Goal: Find specific page/section: Find specific page/section

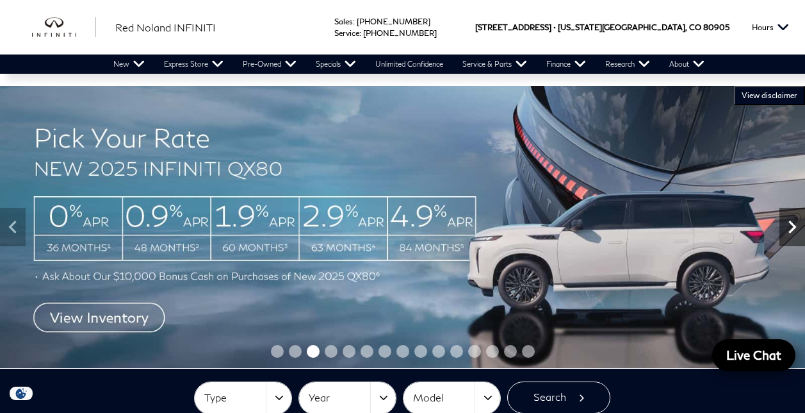
click at [795, 230] on icon "Next" at bounding box center [793, 227] width 26 height 26
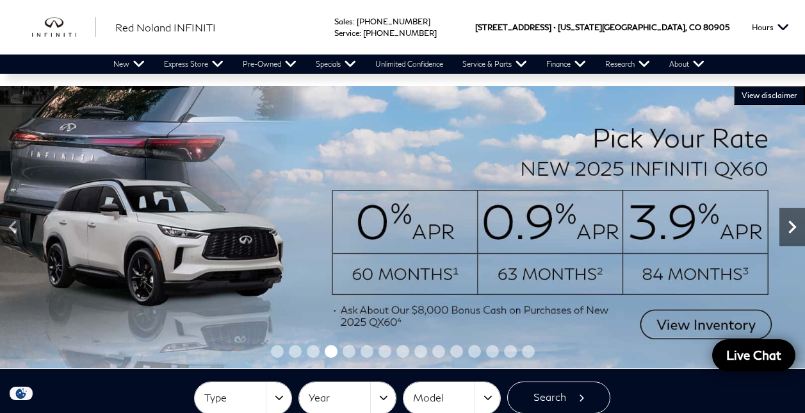
click at [795, 230] on icon "Next" at bounding box center [793, 227] width 26 height 26
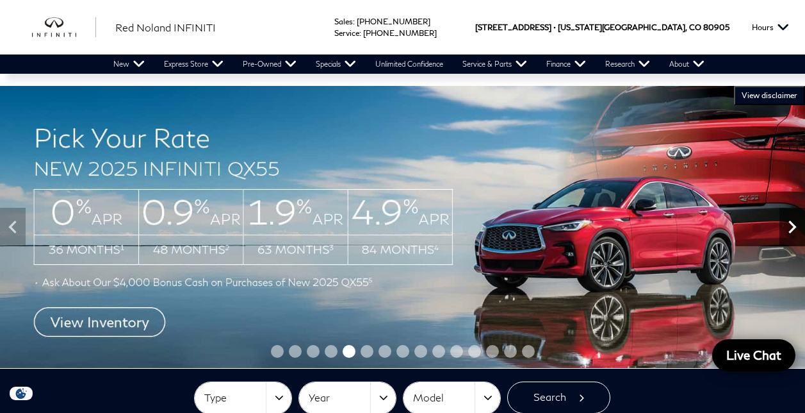
click at [795, 230] on icon "Next" at bounding box center [793, 227] width 26 height 26
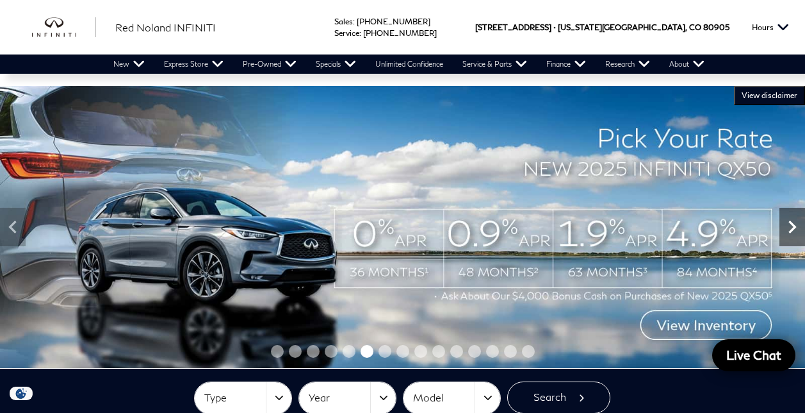
click at [795, 230] on icon "Next" at bounding box center [793, 227] width 26 height 26
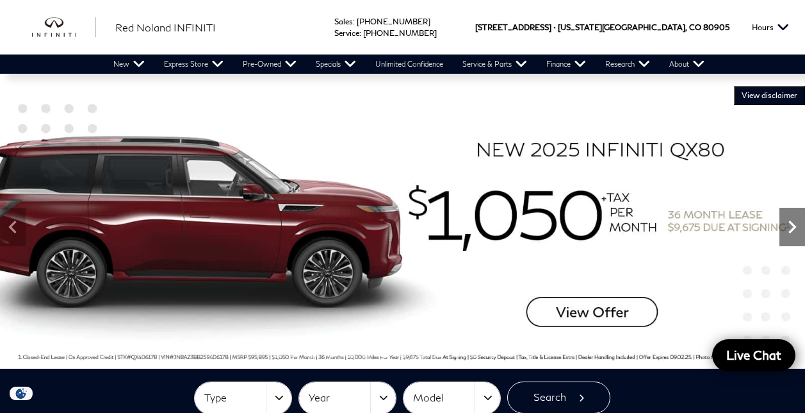
click at [795, 230] on icon "Next" at bounding box center [793, 227] width 26 height 26
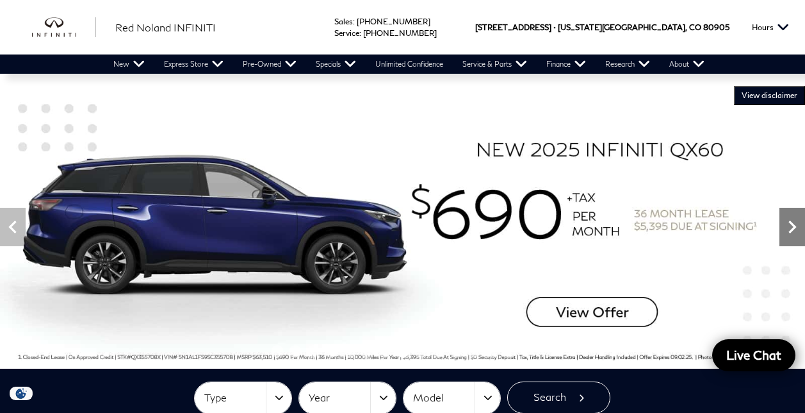
click at [795, 230] on icon "Next" at bounding box center [793, 227] width 26 height 26
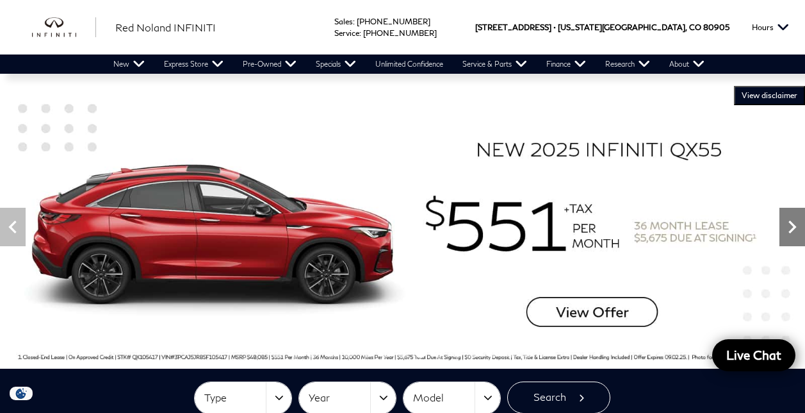
click at [795, 230] on icon "Next" at bounding box center [793, 227] width 26 height 26
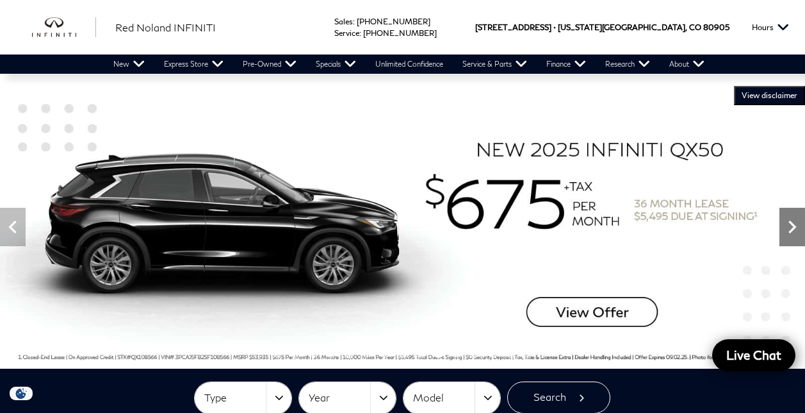
click at [795, 230] on icon "Next" at bounding box center [793, 227] width 26 height 26
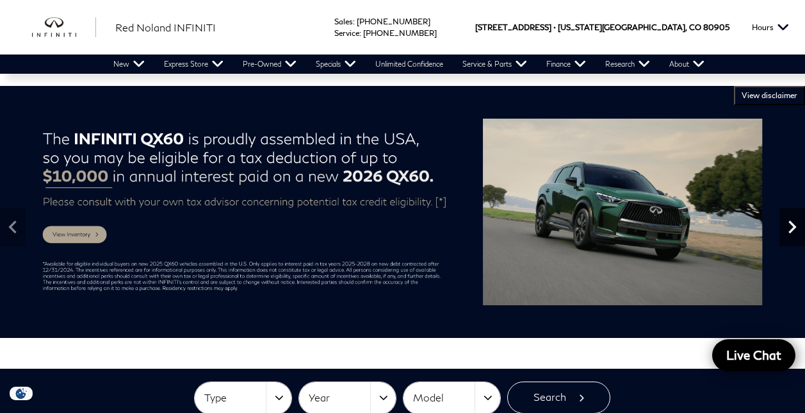
click at [795, 230] on icon "Next" at bounding box center [793, 227] width 26 height 26
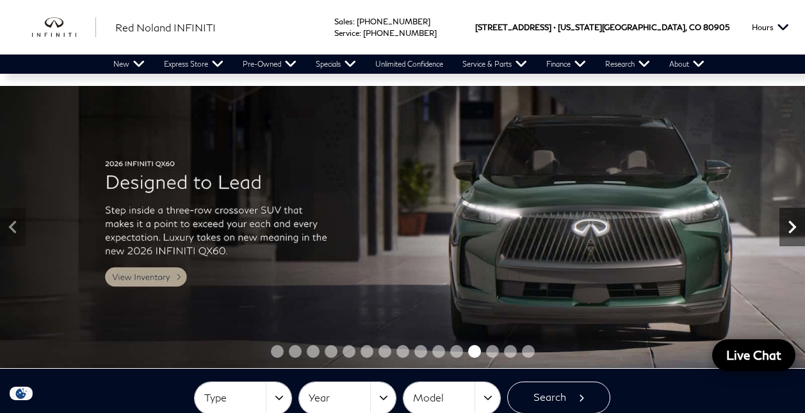
click at [795, 230] on icon "Next" at bounding box center [793, 227] width 26 height 26
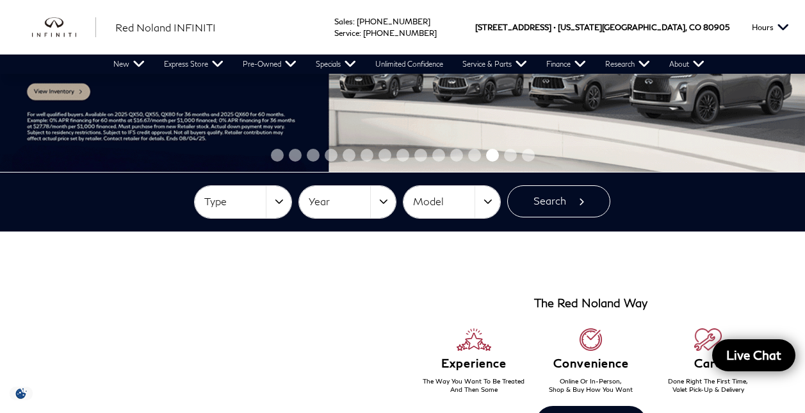
scroll to position [199, 0]
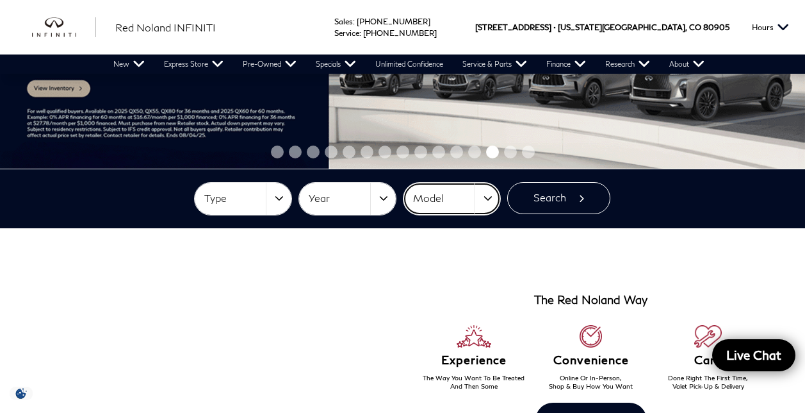
click at [488, 191] on button "Model" at bounding box center [452, 199] width 97 height 32
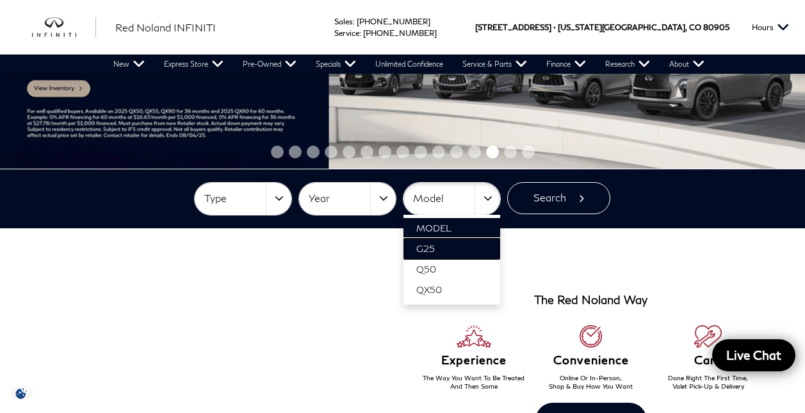
click at [457, 243] on link "G25" at bounding box center [452, 248] width 97 height 20
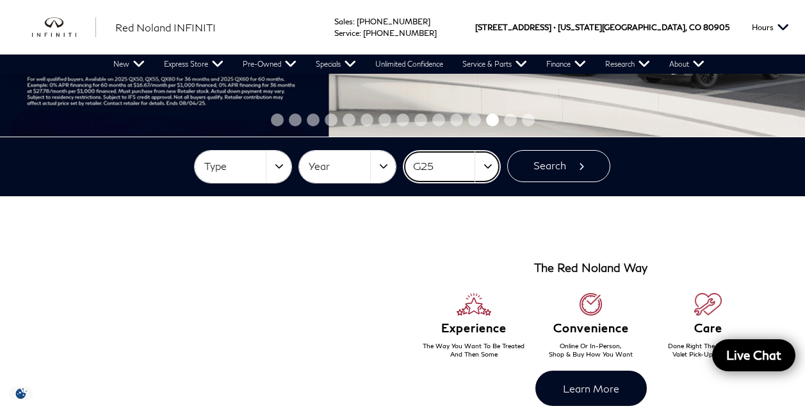
scroll to position [232, 0]
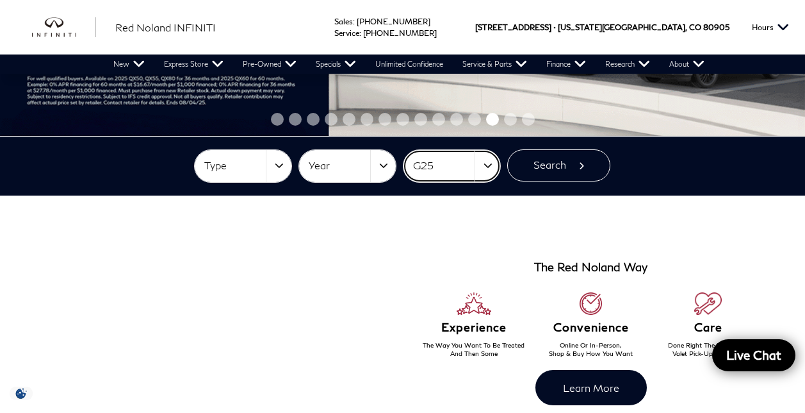
click at [489, 165] on button "G25" at bounding box center [452, 166] width 97 height 32
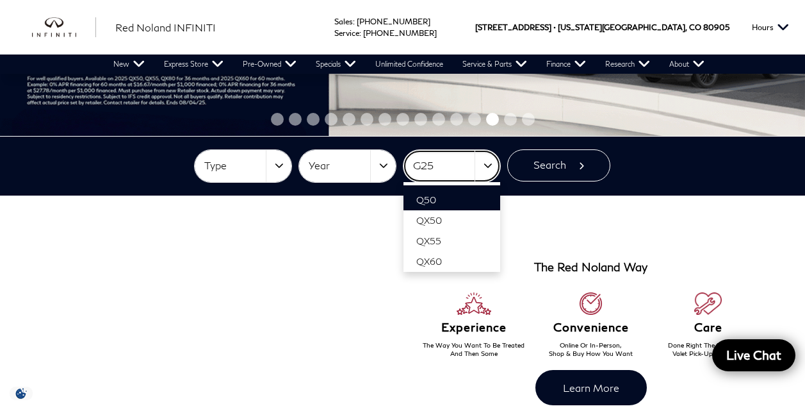
scroll to position [37, 0]
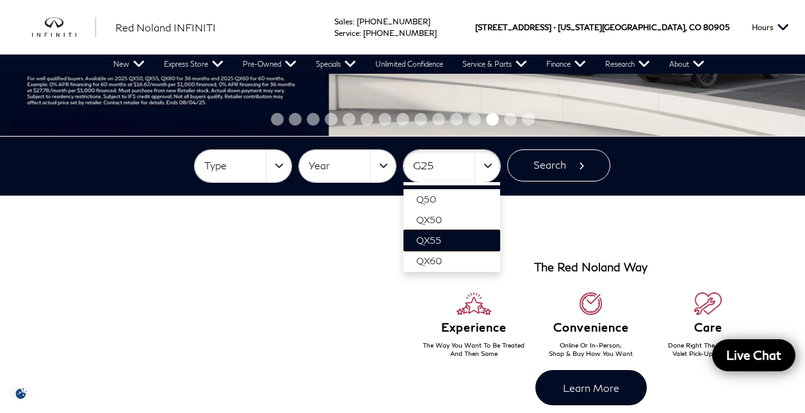
click at [448, 234] on link "QX55" at bounding box center [452, 240] width 97 height 20
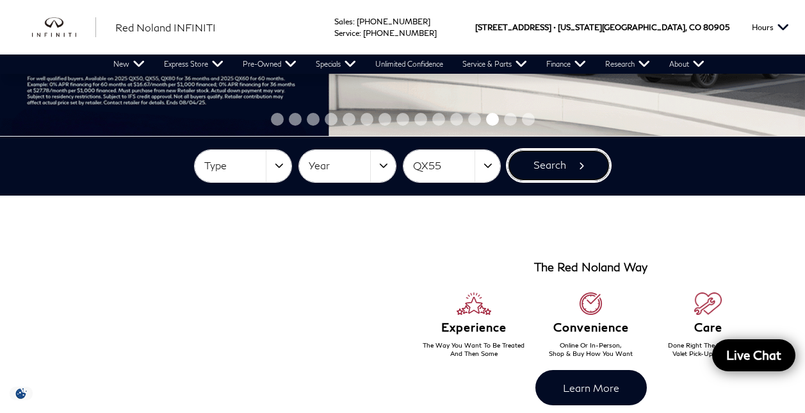
click at [546, 168] on button "Search" at bounding box center [558, 165] width 103 height 32
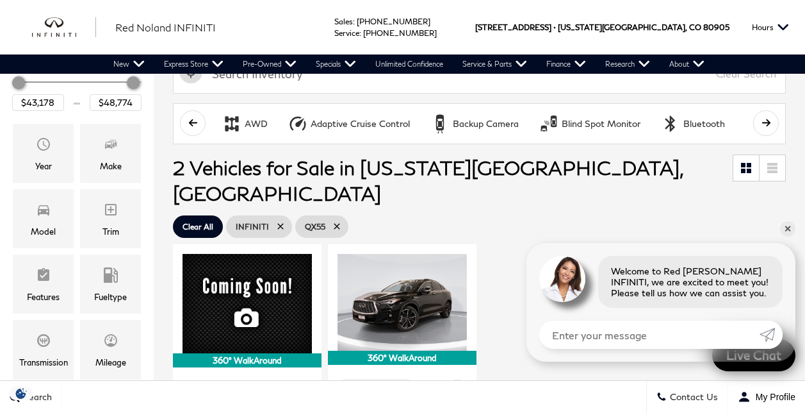
scroll to position [66, 0]
